Goal: Find contact information: Find contact information

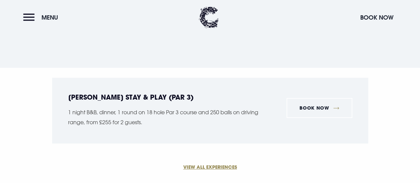
scroll to position [1385, 0]
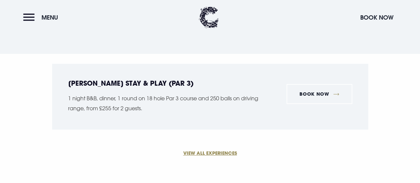
click at [212, 149] on link "VIEW ALL EXPERIENCES" at bounding box center [210, 152] width 316 height 7
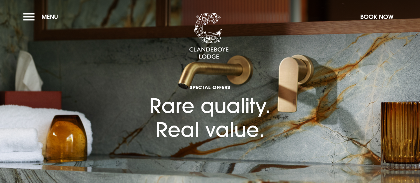
click at [31, 17] on button "Menu" at bounding box center [42, 17] width 38 height 14
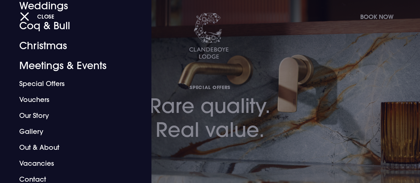
scroll to position [70, 0]
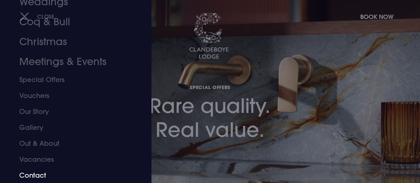
click at [31, 177] on link "Contact" at bounding box center [71, 175] width 104 height 16
